Goal: Task Accomplishment & Management: Manage account settings

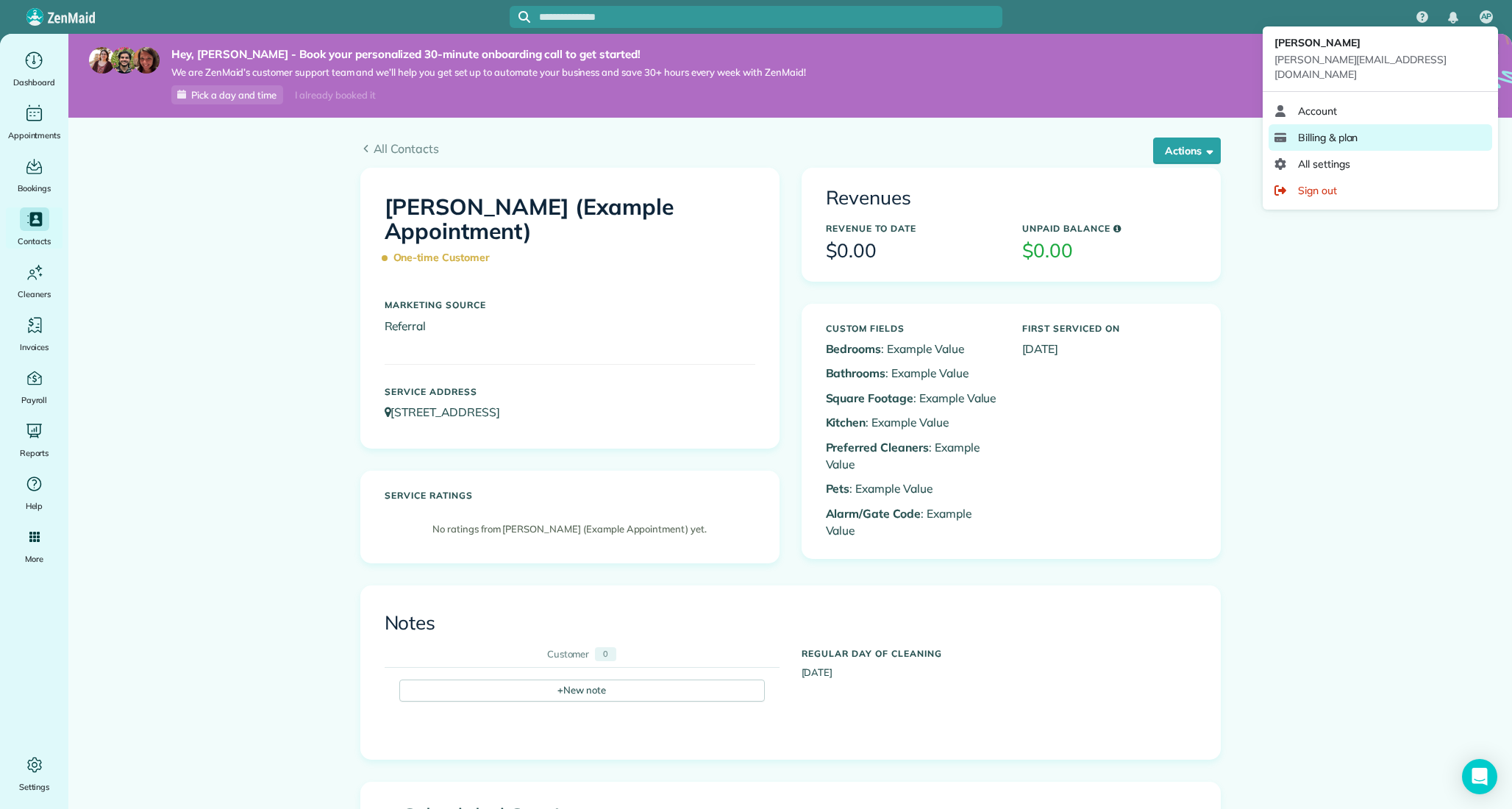
click at [1361, 125] on link "Billing & plan" at bounding box center [1380, 138] width 224 height 26
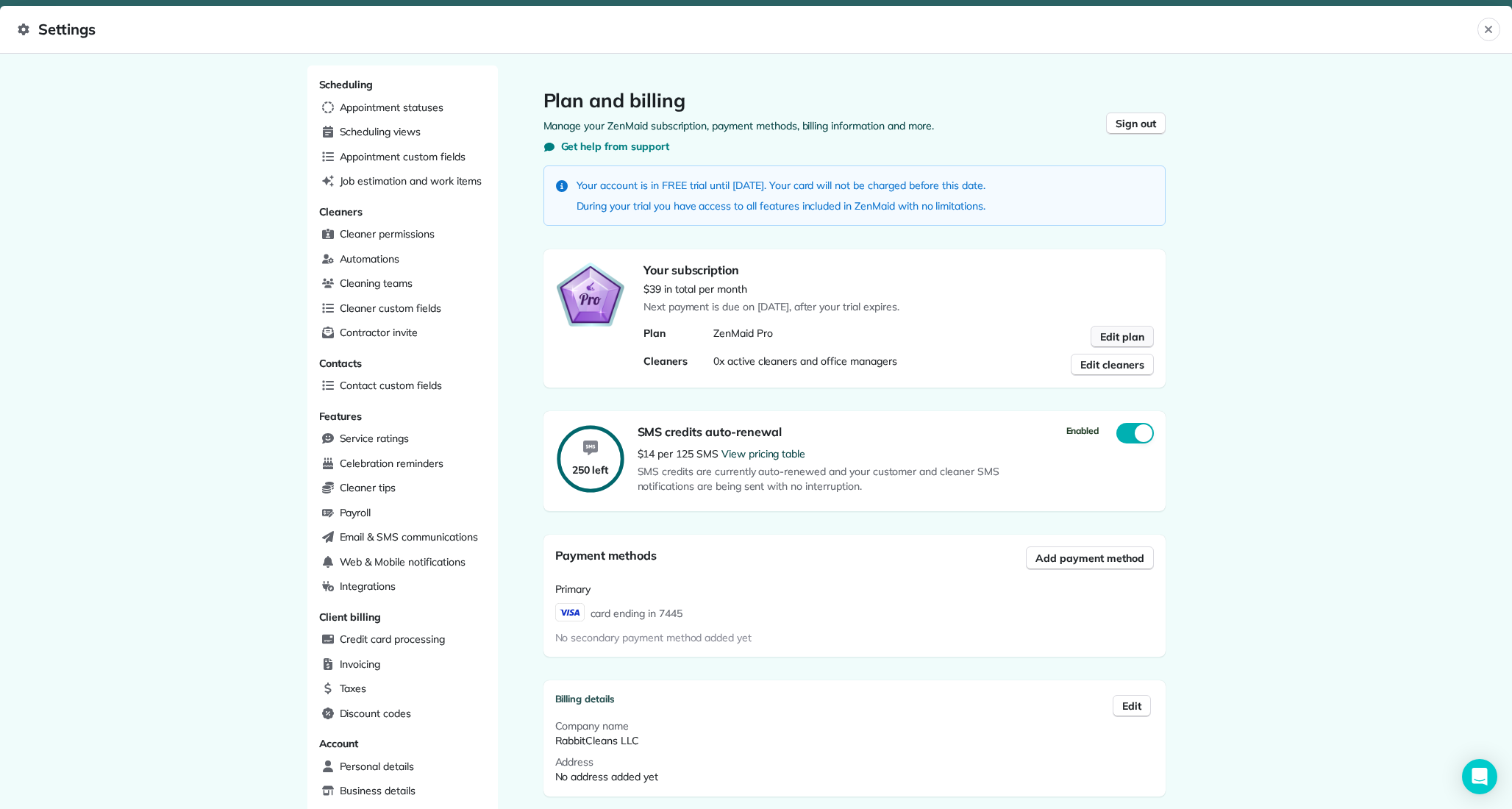
click at [1114, 330] on span "Edit plan" at bounding box center [1122, 336] width 44 height 15
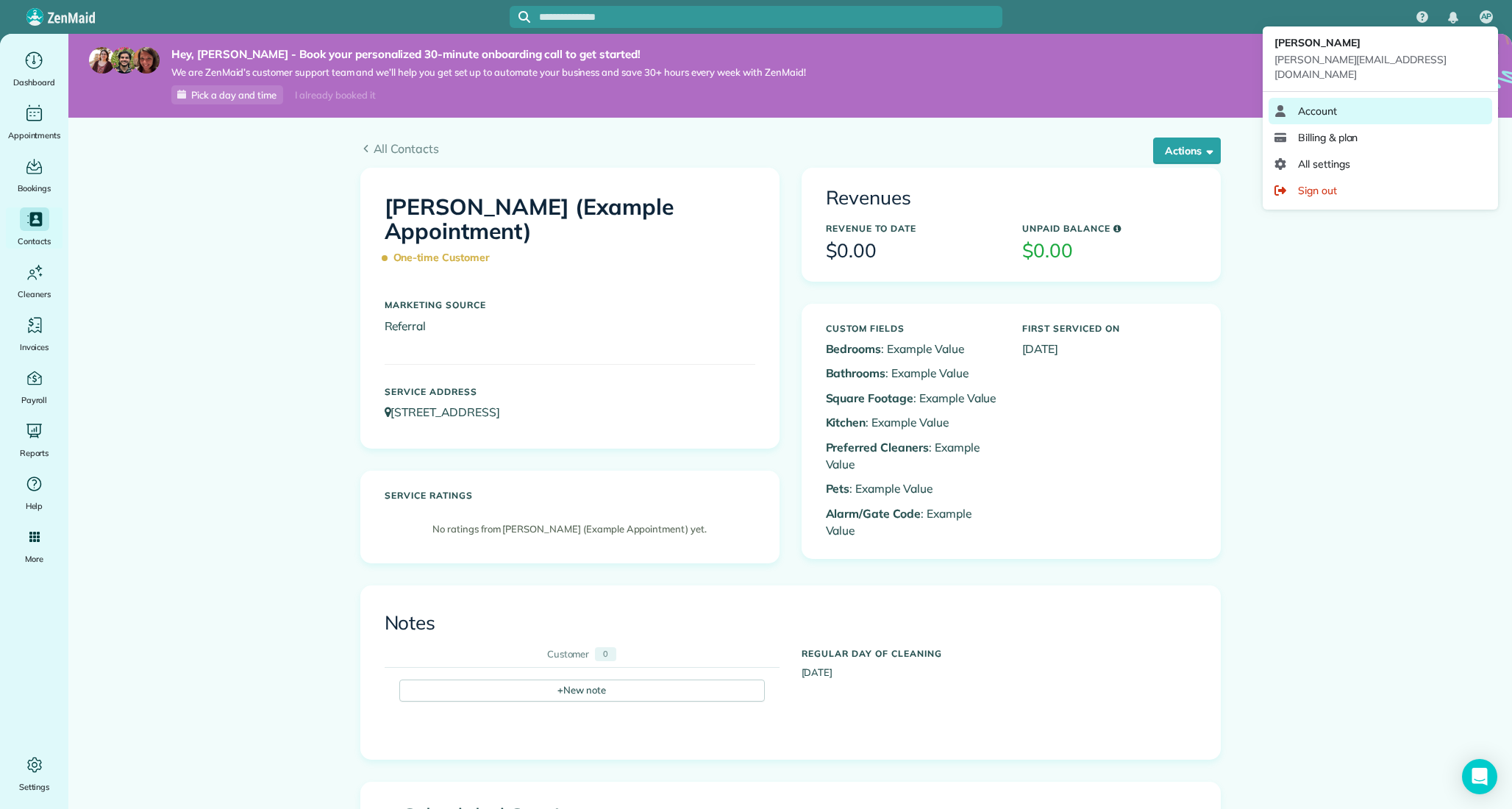
click at [1335, 104] on span "Account" at bounding box center [1317, 111] width 39 height 15
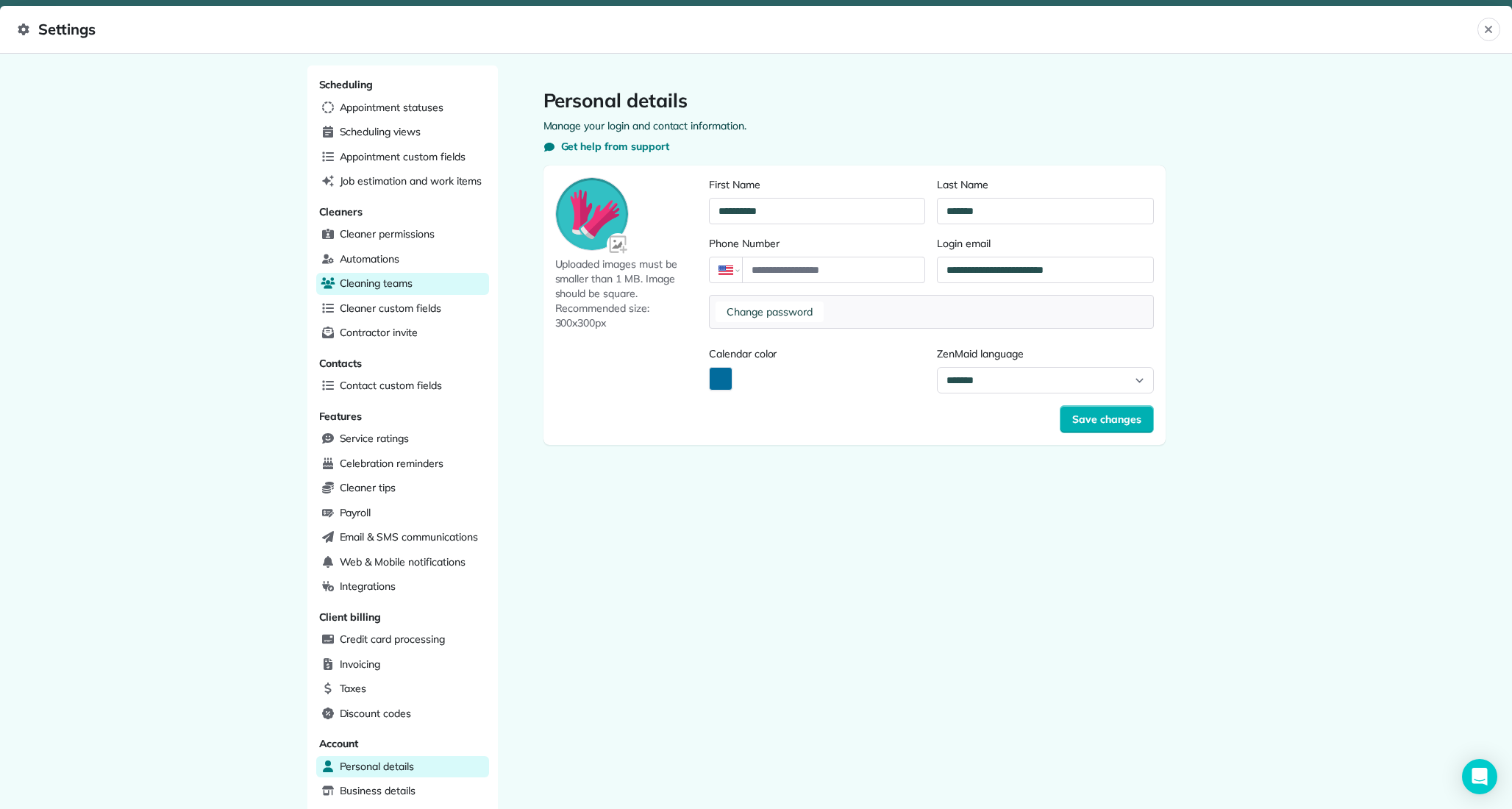
scroll to position [157, 0]
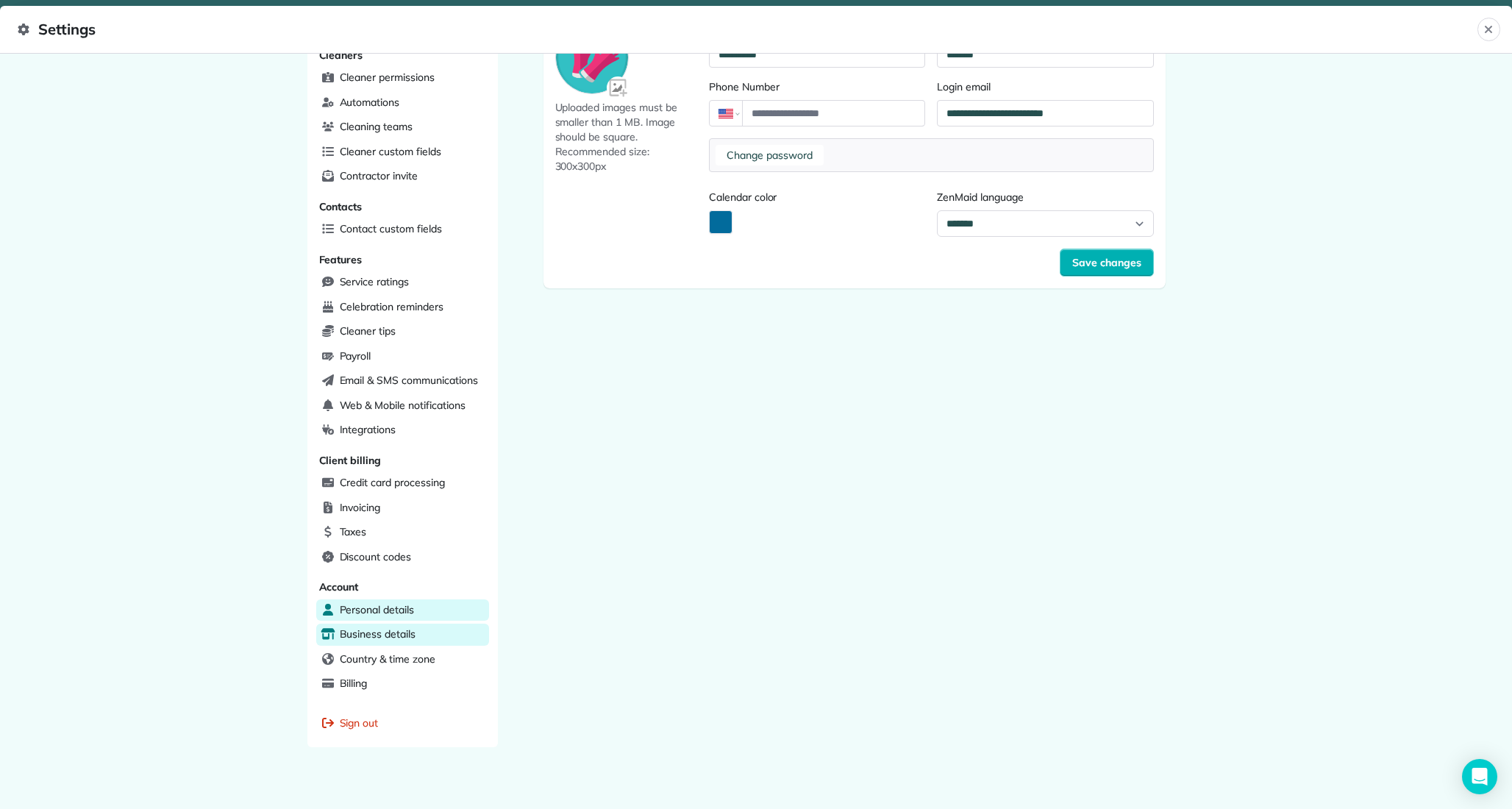
click at [384, 629] on span "Business details" at bounding box center [377, 634] width 75 height 15
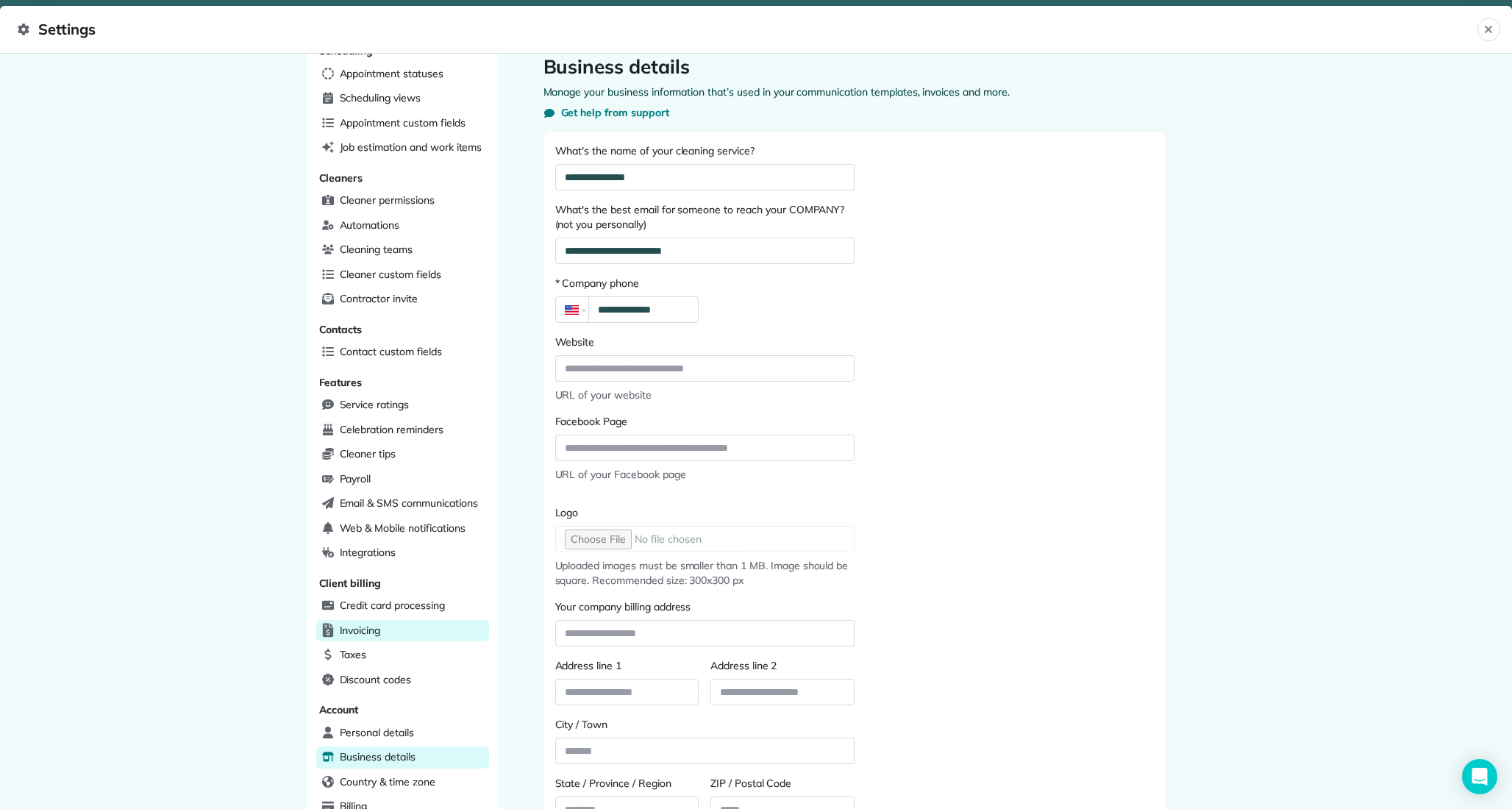
scroll to position [157, 0]
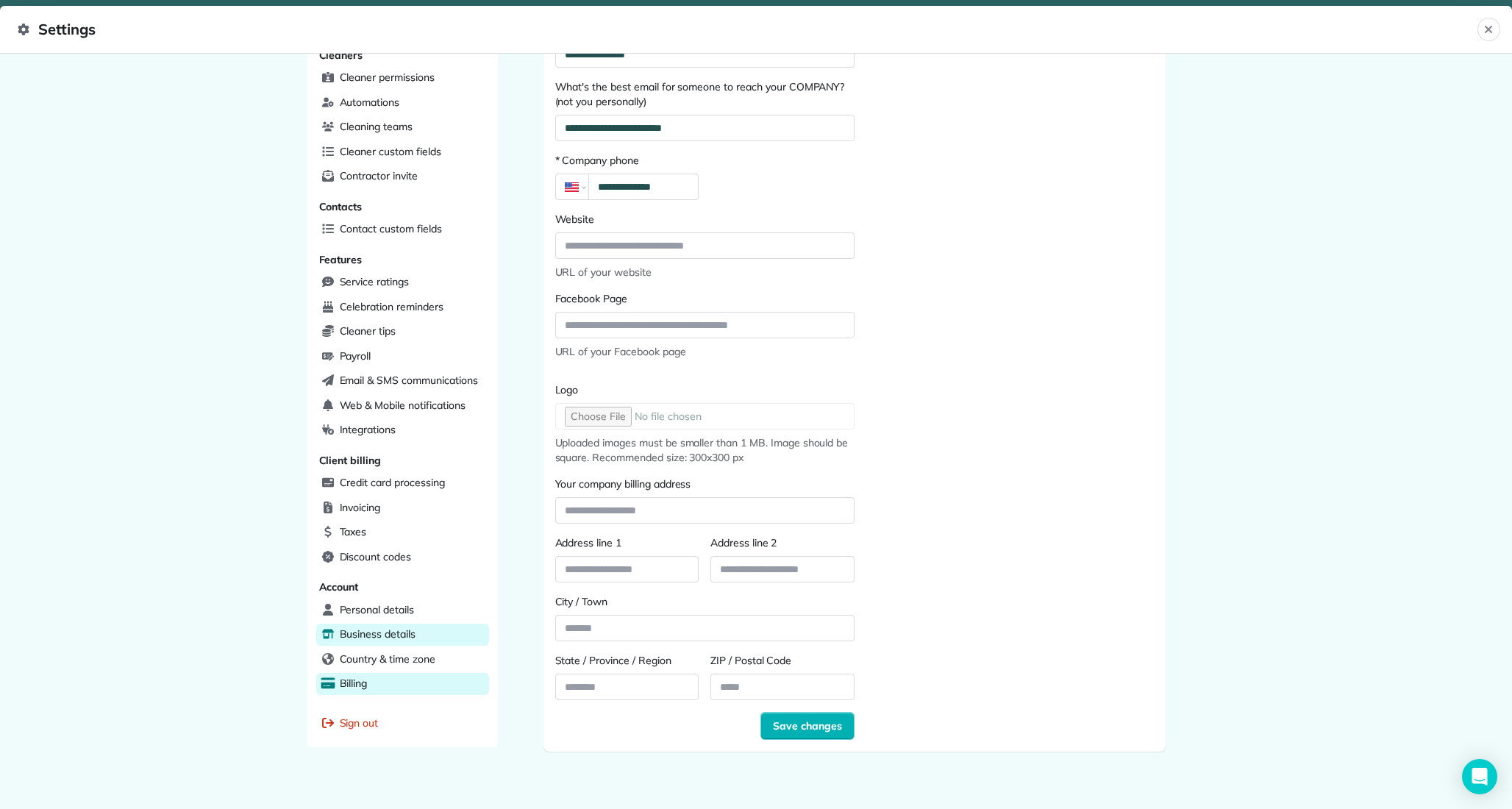
click at [375, 673] on div "Billing" at bounding box center [402, 684] width 173 height 22
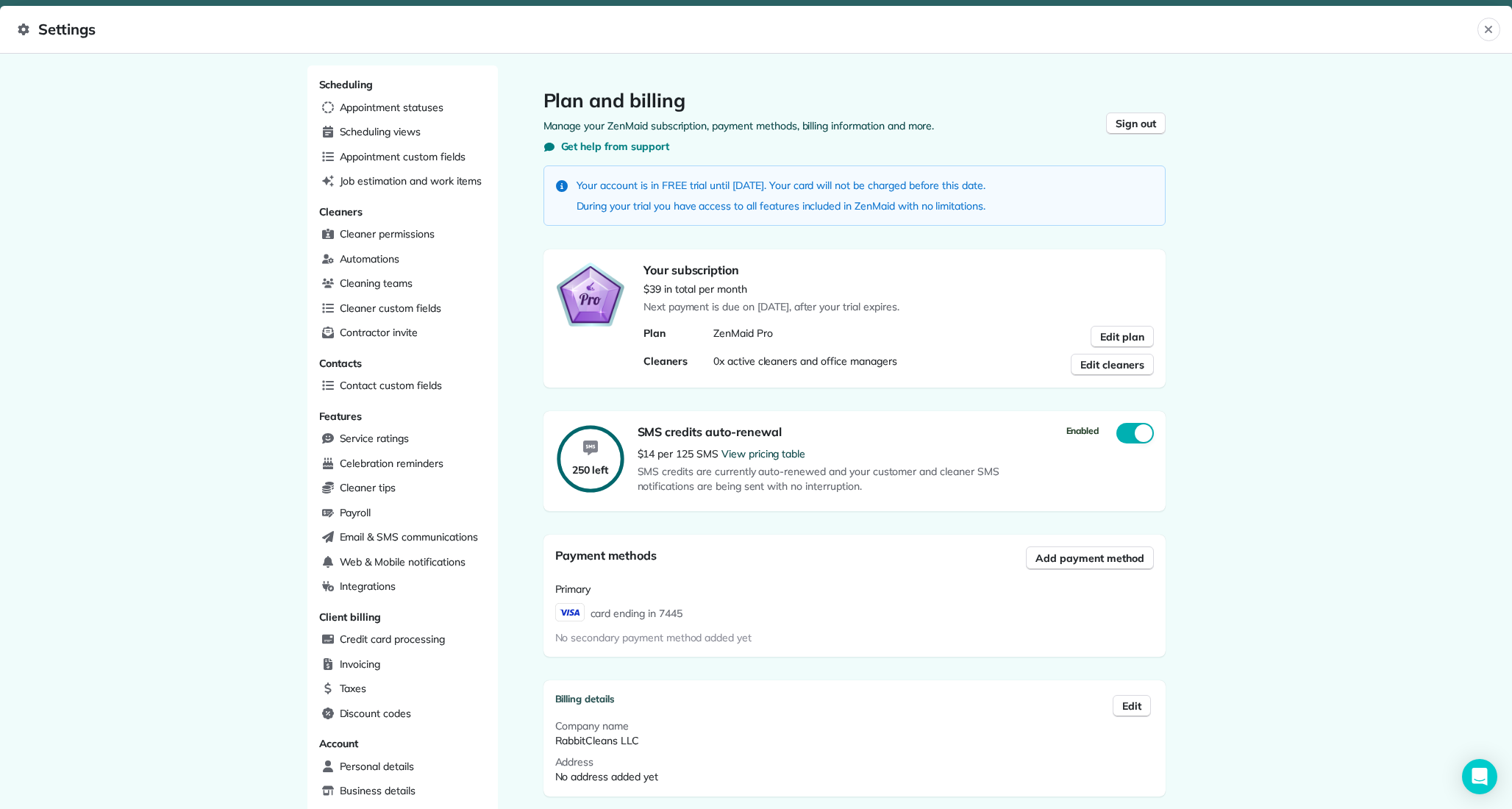
scroll to position [214, 0]
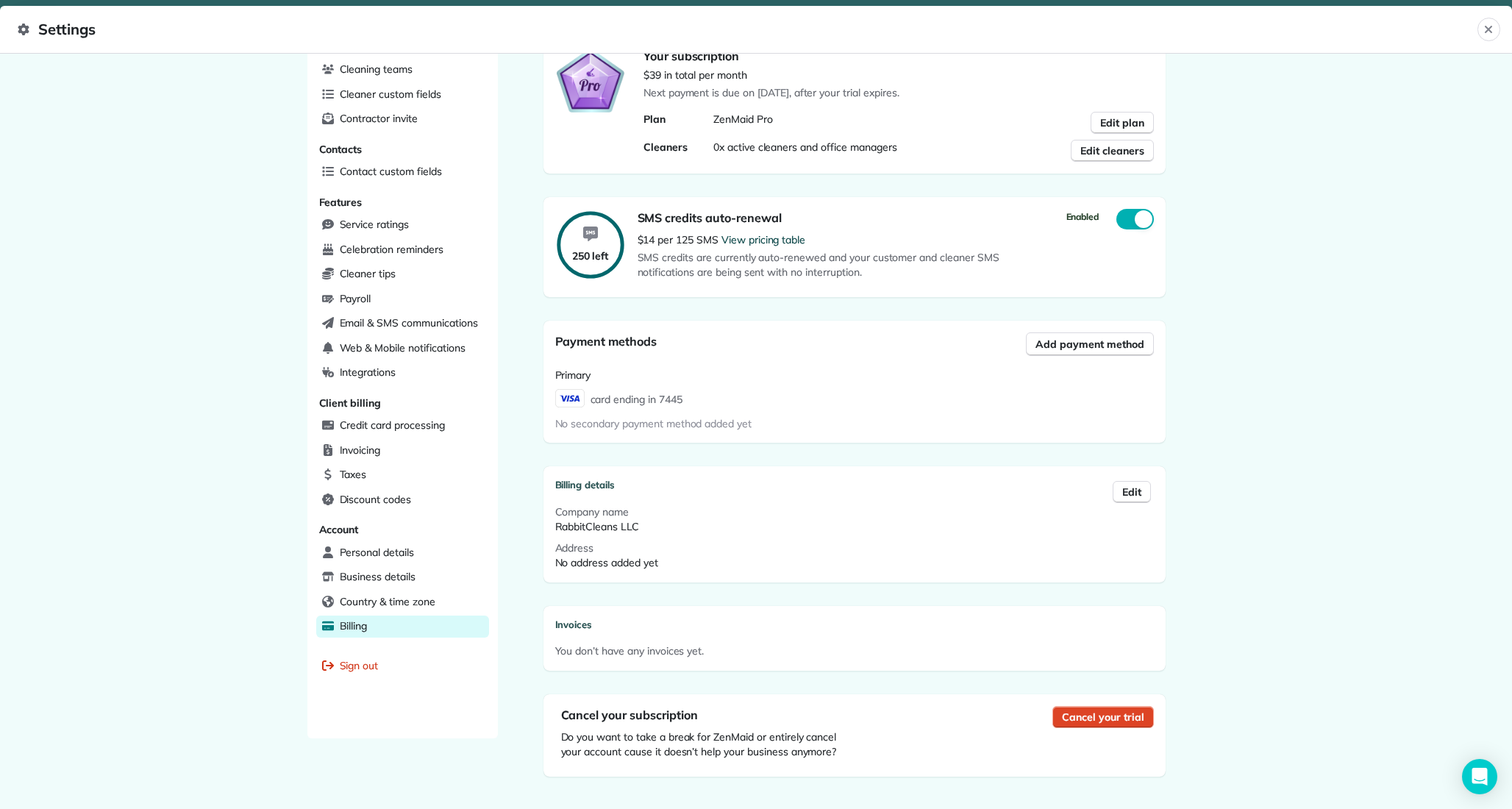
click at [1066, 711] on span "Cancel your trial" at bounding box center [1102, 717] width 82 height 15
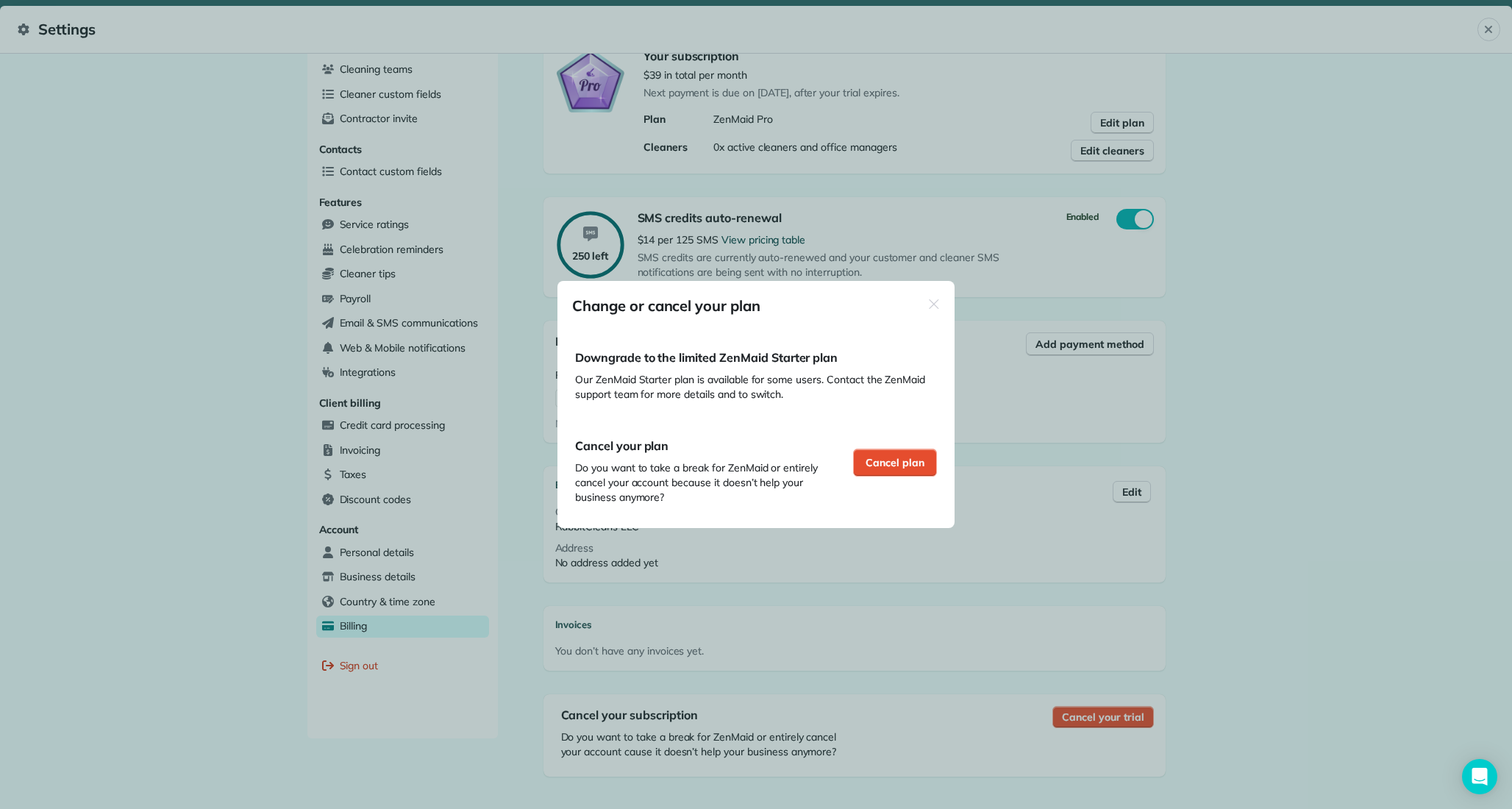
click at [934, 311] on icon "button" at bounding box center [934, 304] width 11 height 16
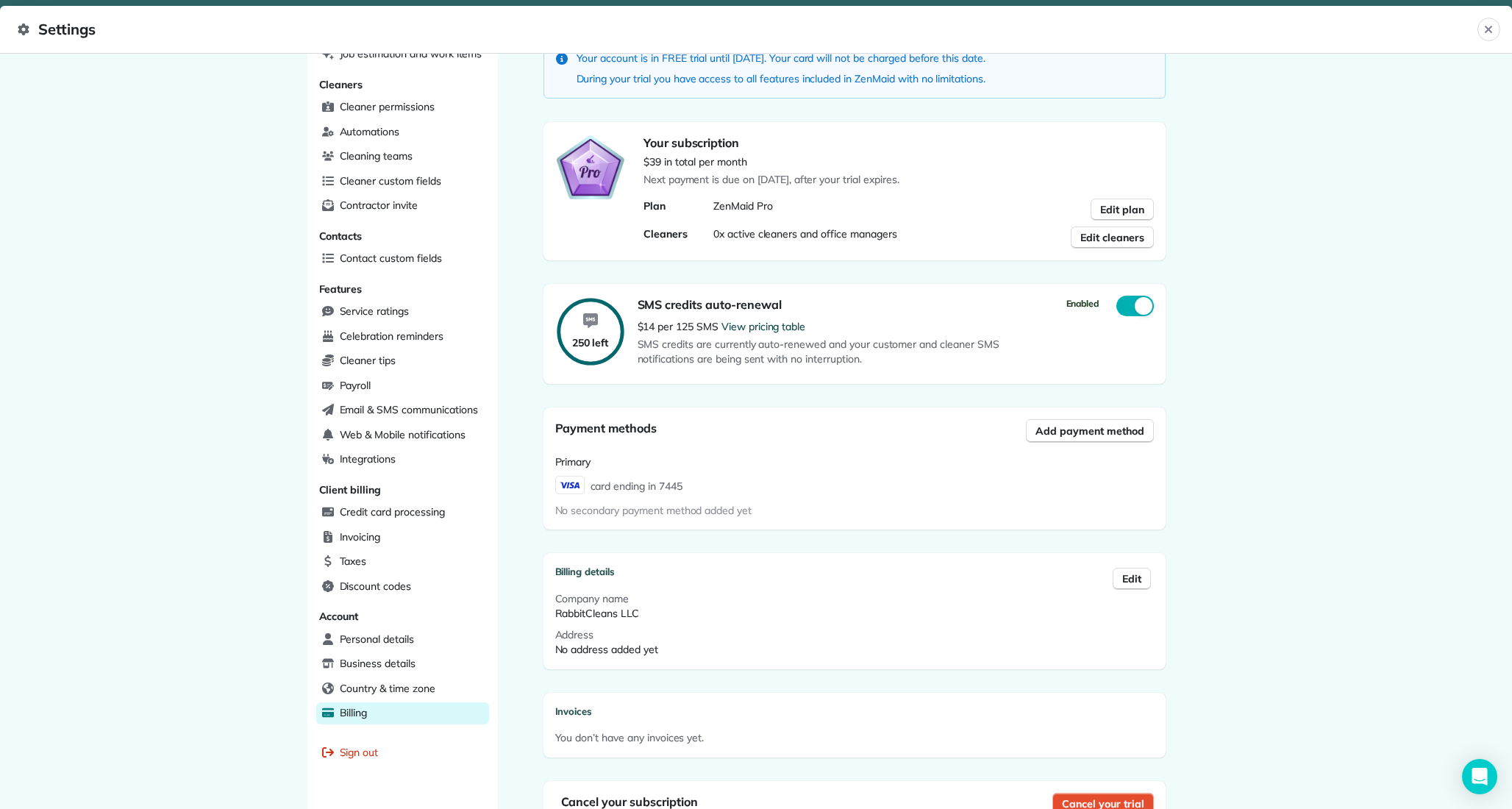
scroll to position [0, 0]
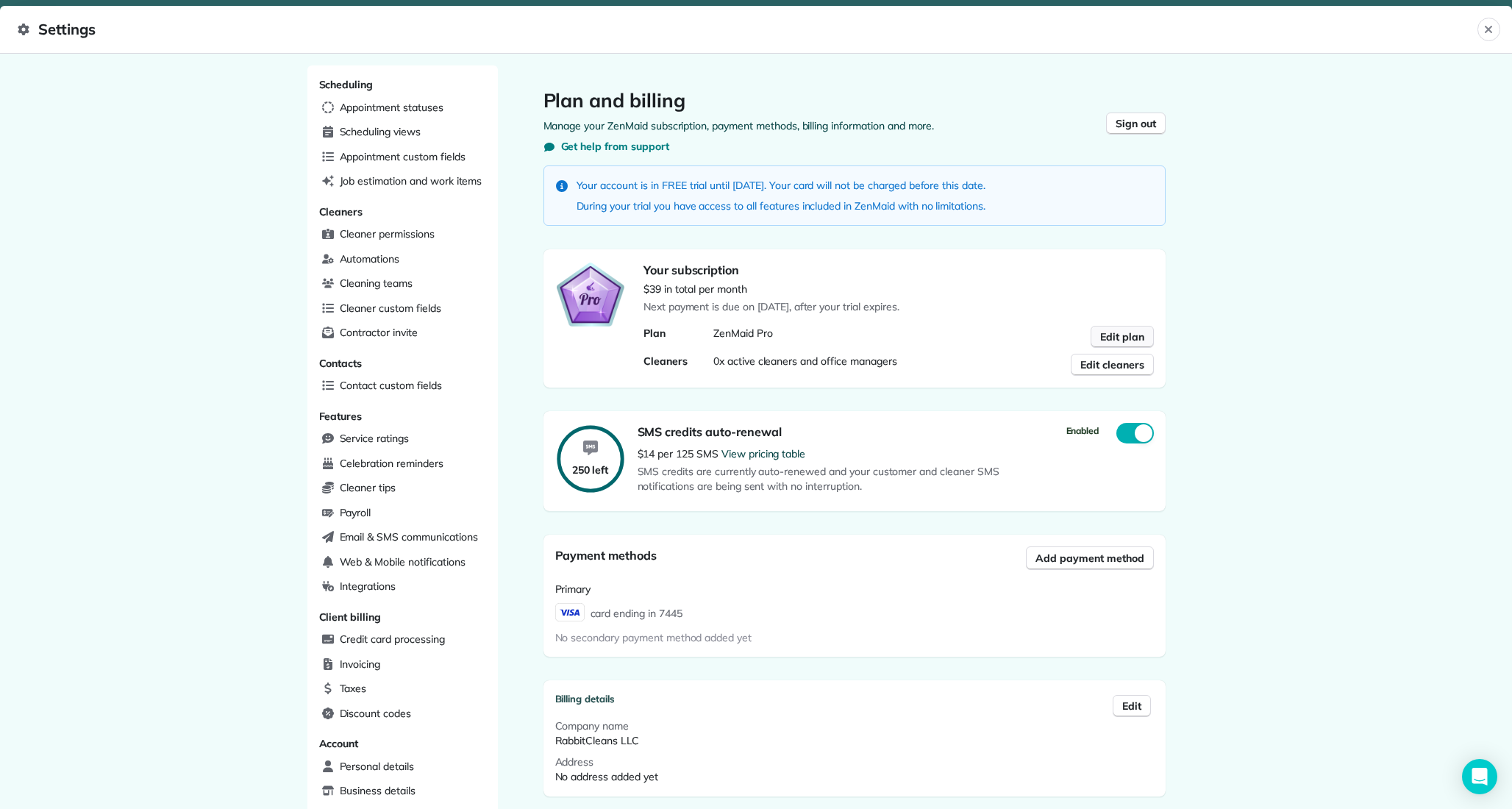
click at [1108, 332] on span "Edit plan" at bounding box center [1122, 336] width 44 height 15
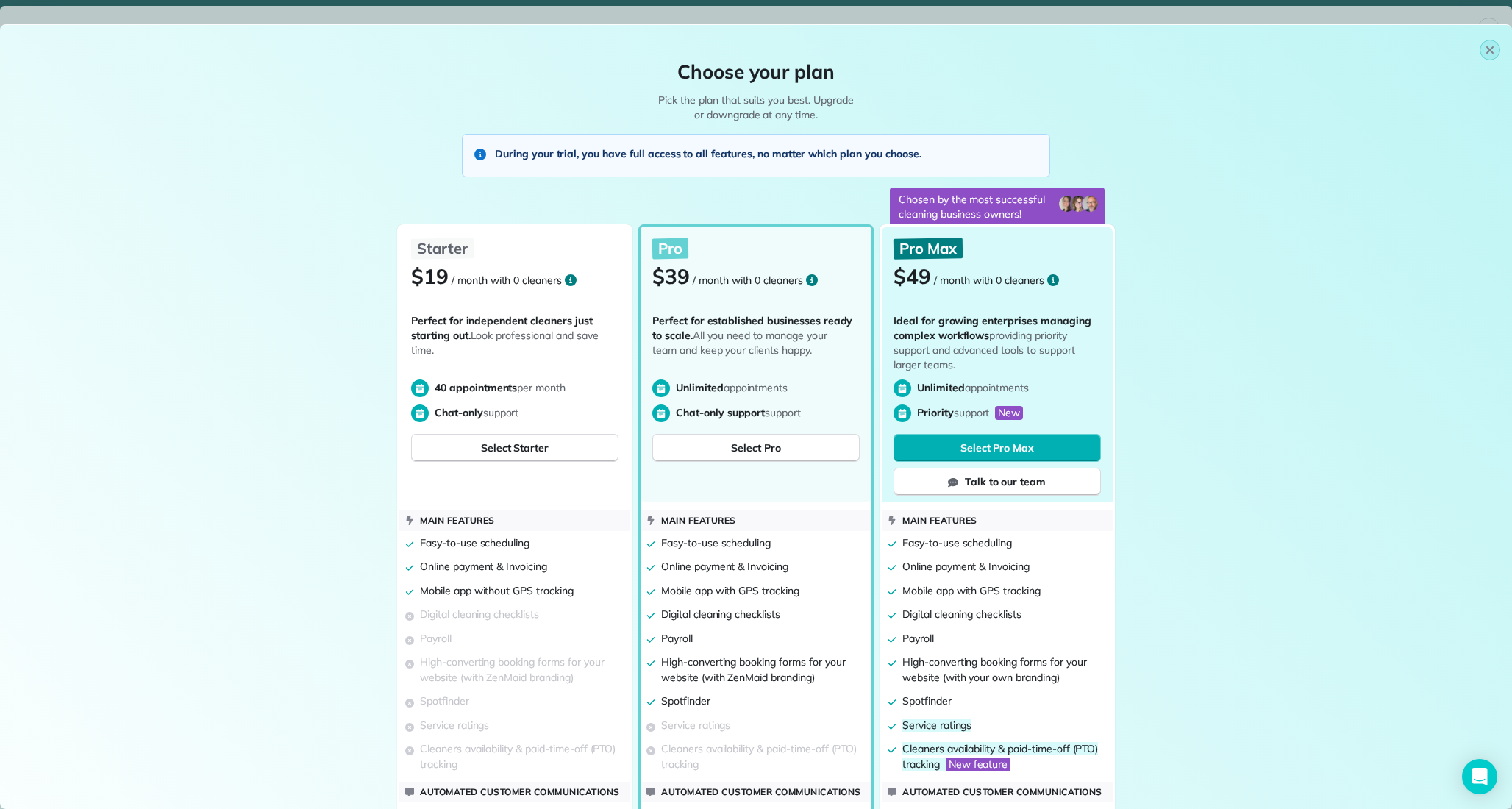
click at [1486, 51] on icon "button" at bounding box center [1489, 49] width 11 height 11
